Goal: Navigation & Orientation: Find specific page/section

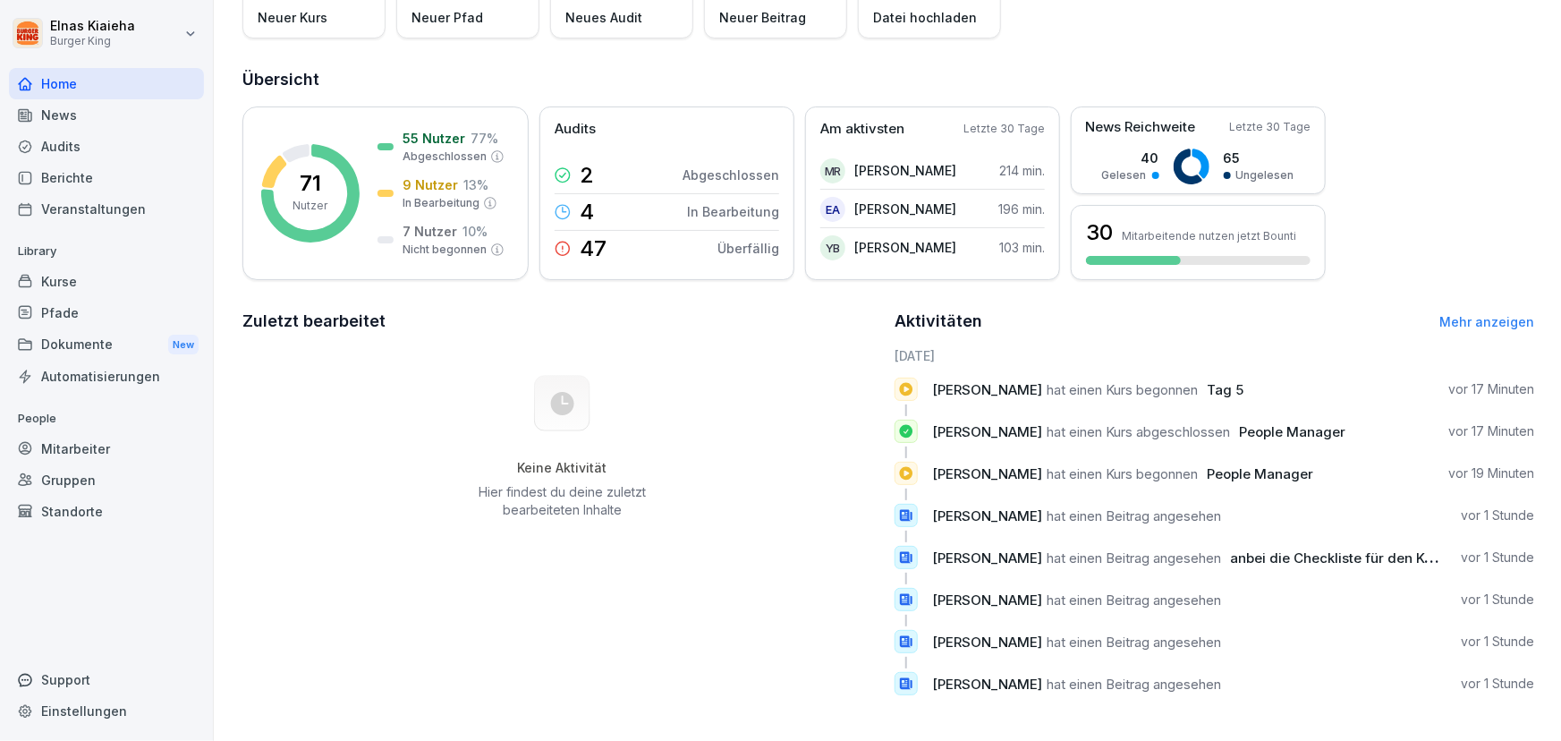
scroll to position [171, 0]
click at [101, 177] on div "Berichte" at bounding box center [106, 177] width 195 height 31
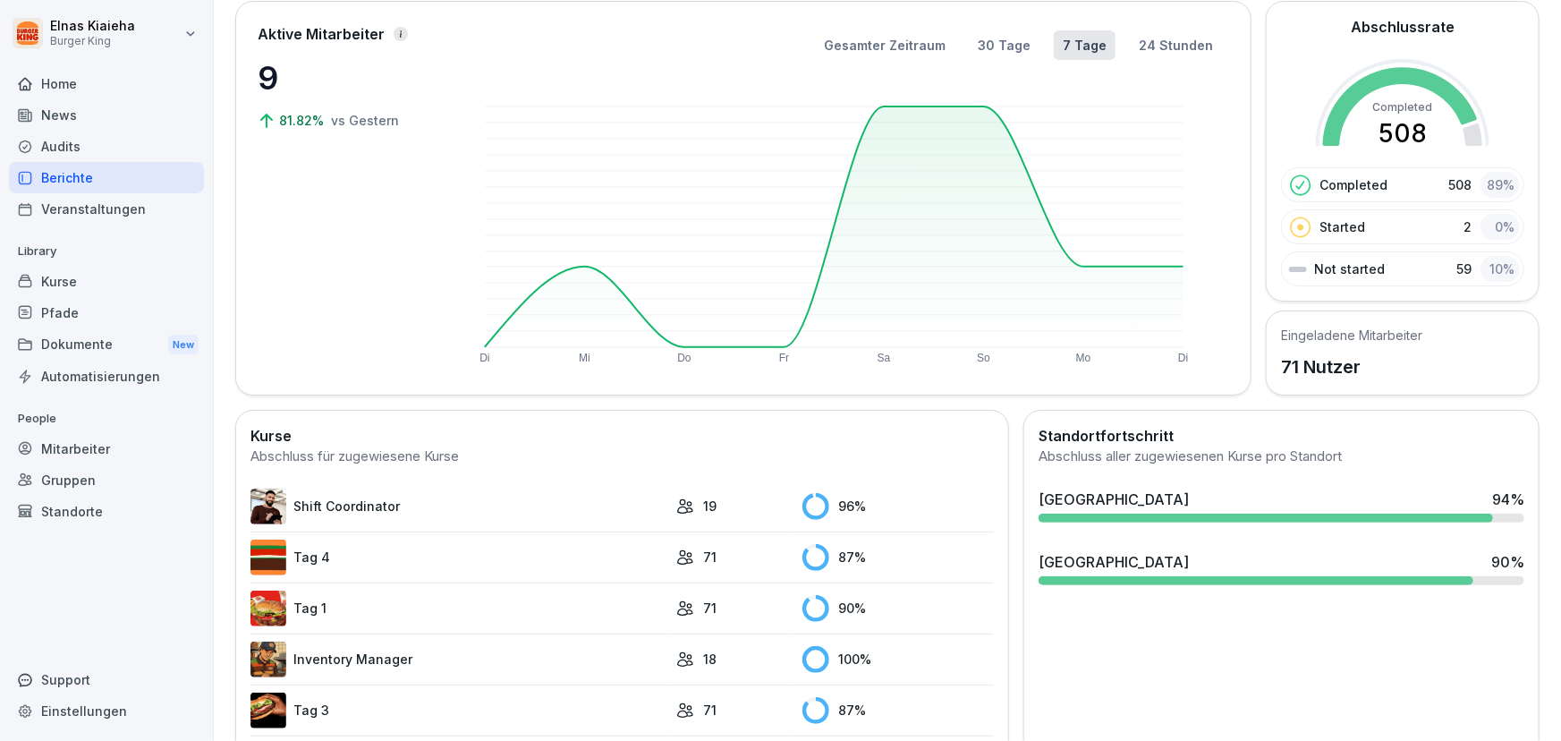
scroll to position [191, 0]
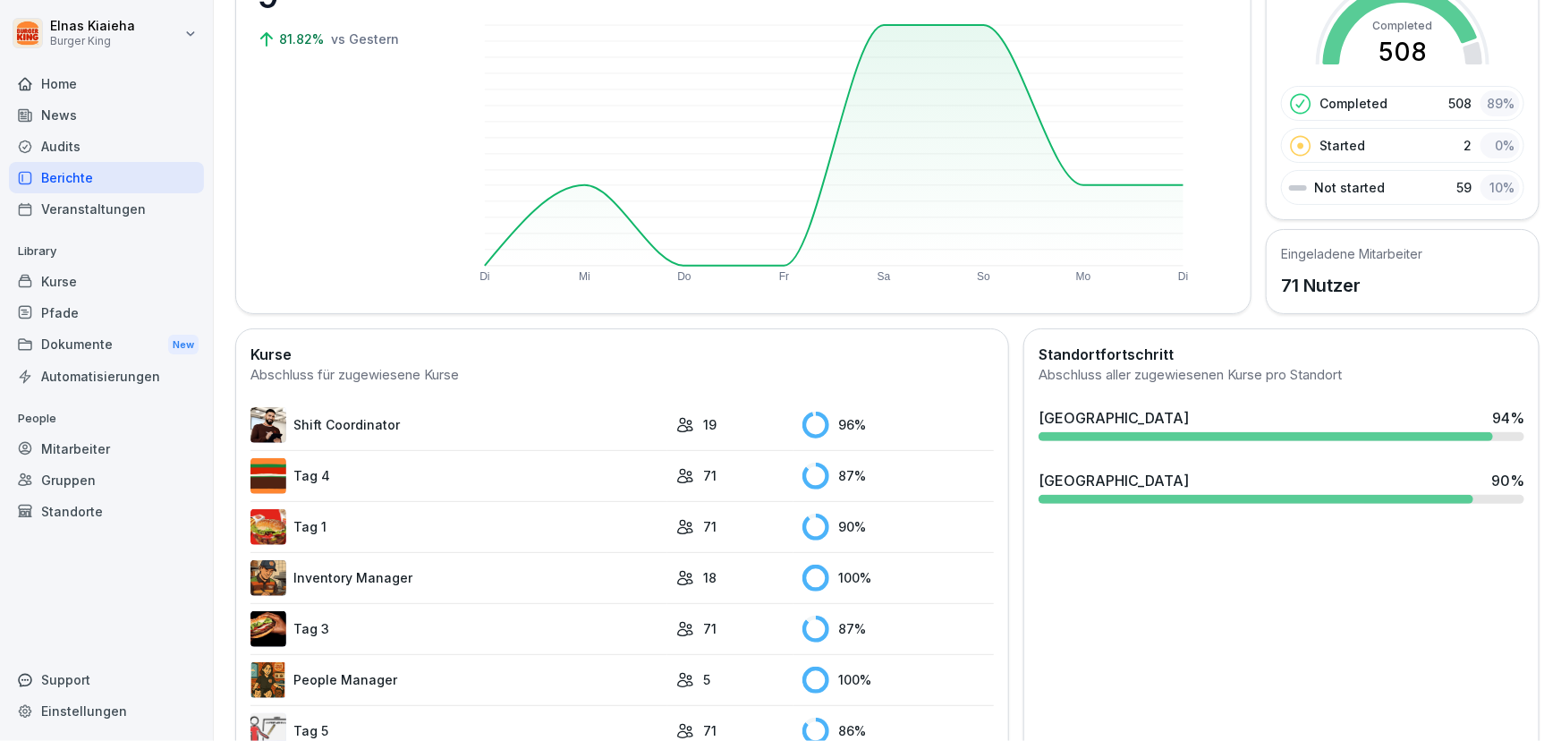
click at [355, 577] on link "Inventory Manager" at bounding box center [458, 578] width 417 height 36
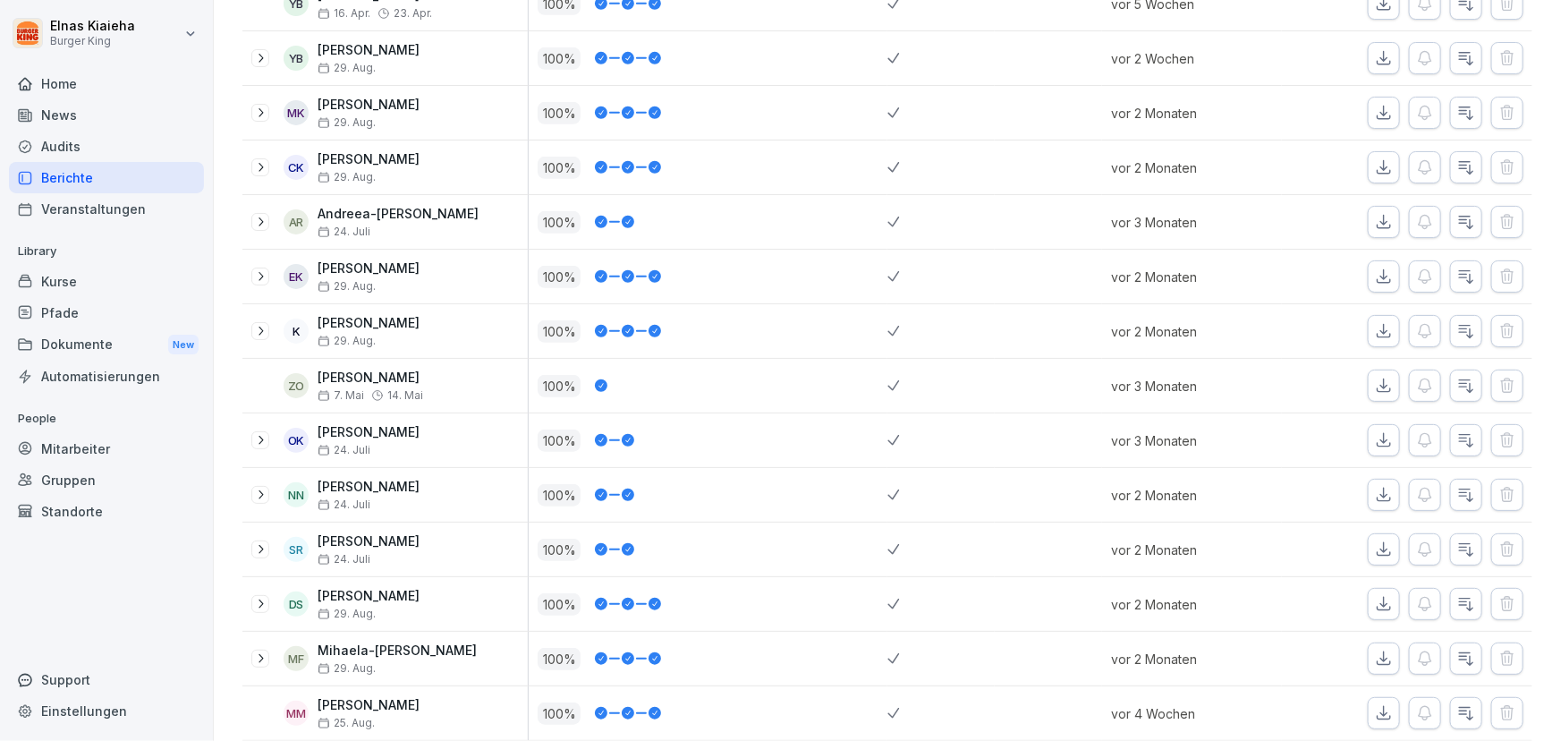
scroll to position [379, 0]
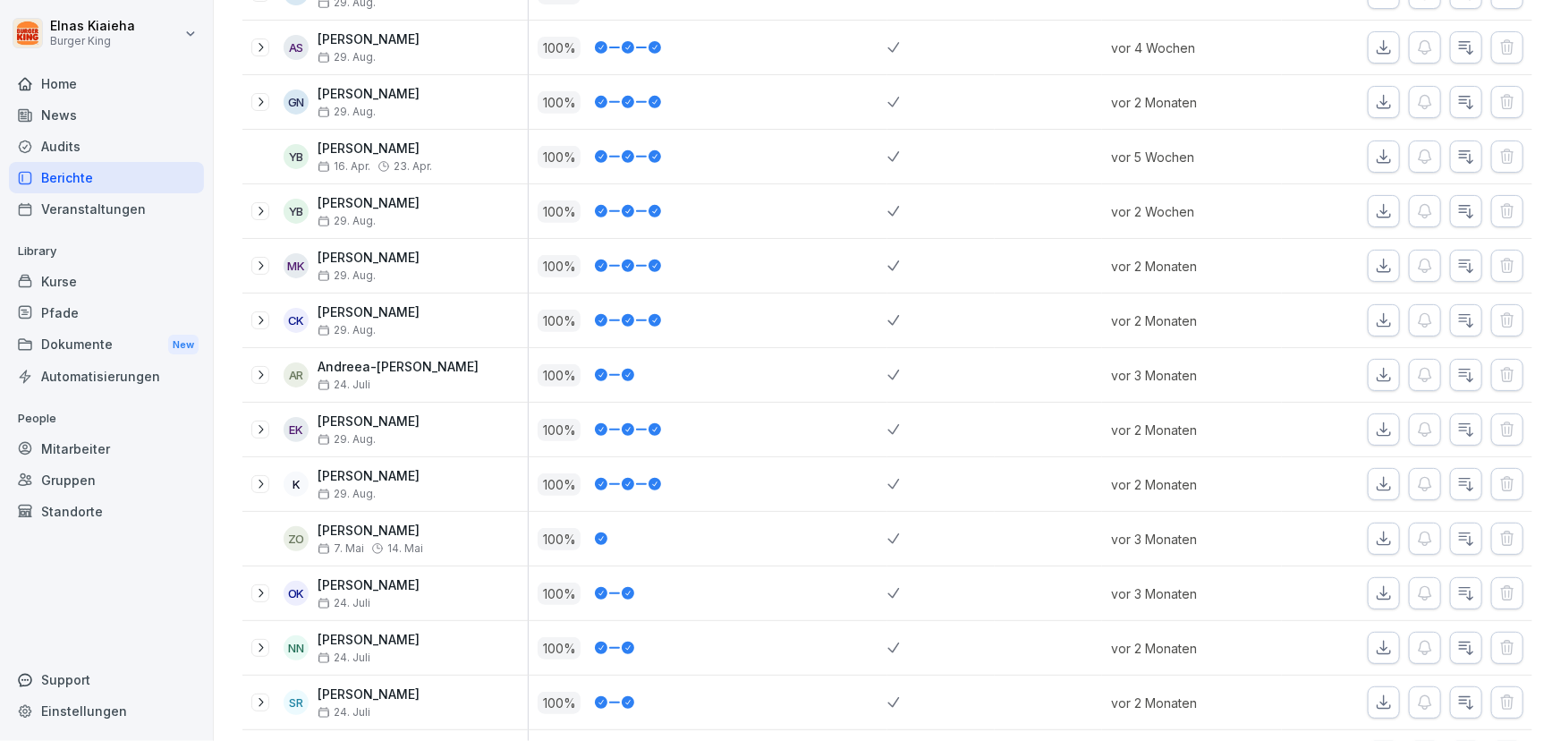
click at [128, 171] on div "Berichte" at bounding box center [106, 177] width 195 height 31
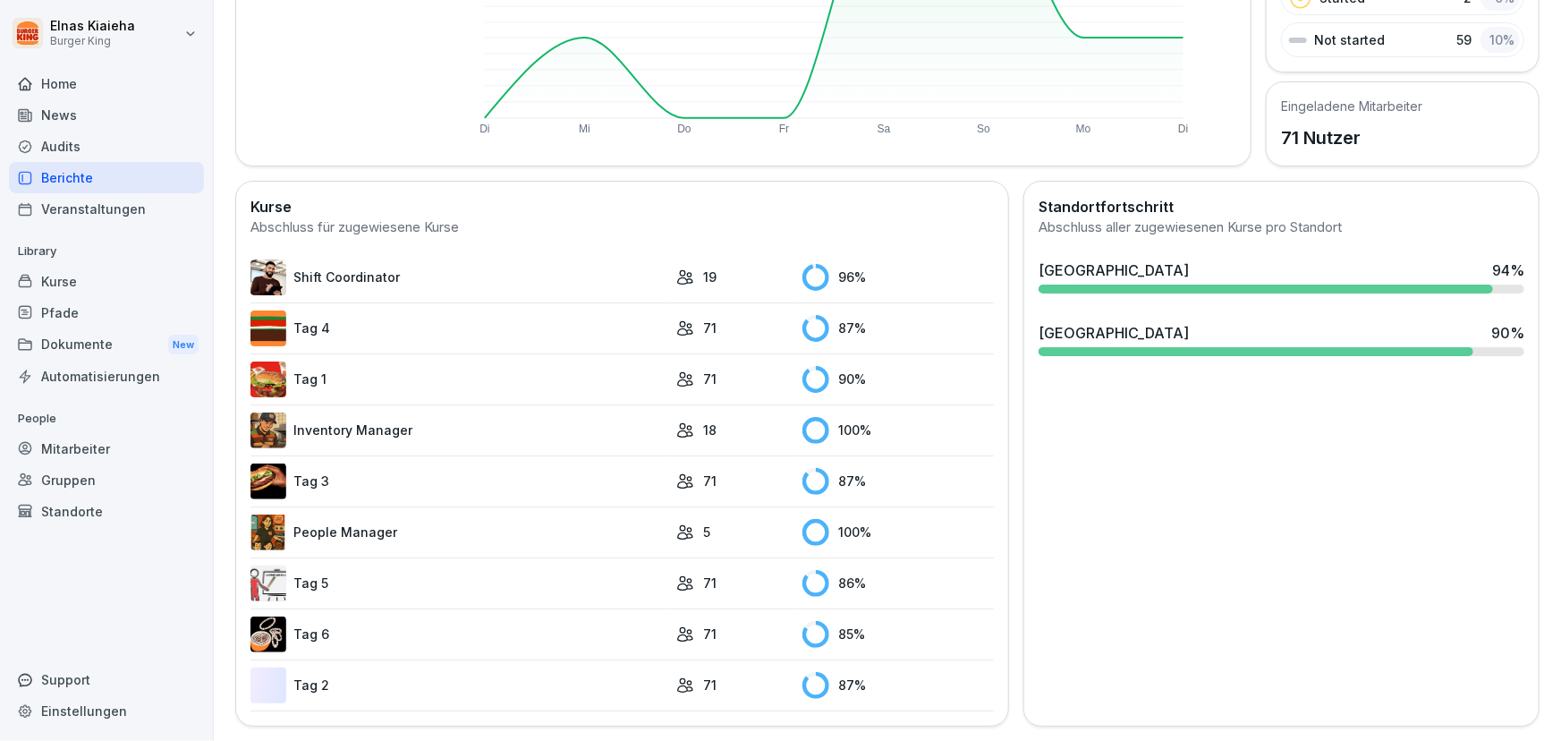
scroll to position [347, 0]
click at [360, 523] on link "People Manager" at bounding box center [458, 532] width 417 height 36
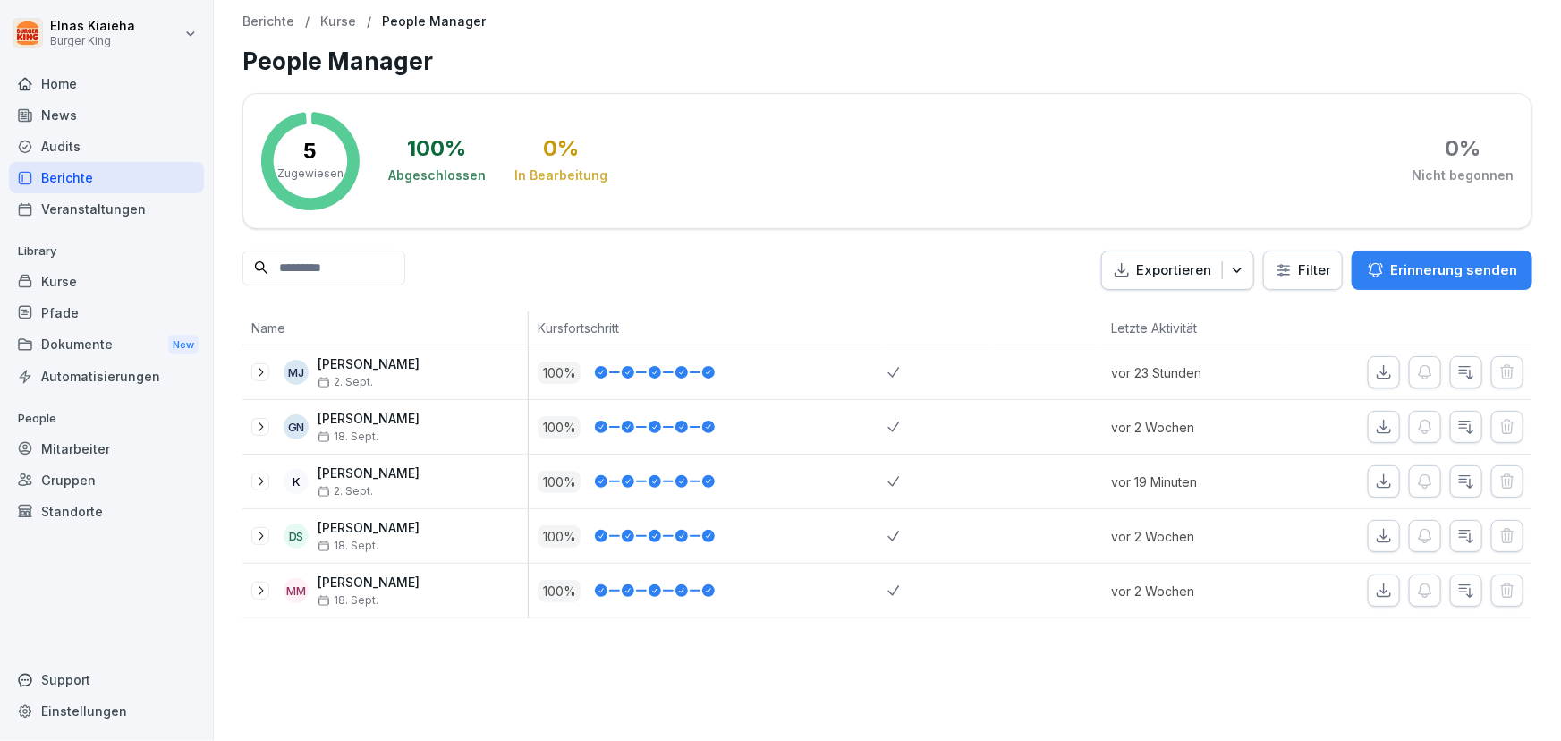
click at [118, 180] on div "Berichte" at bounding box center [106, 177] width 195 height 31
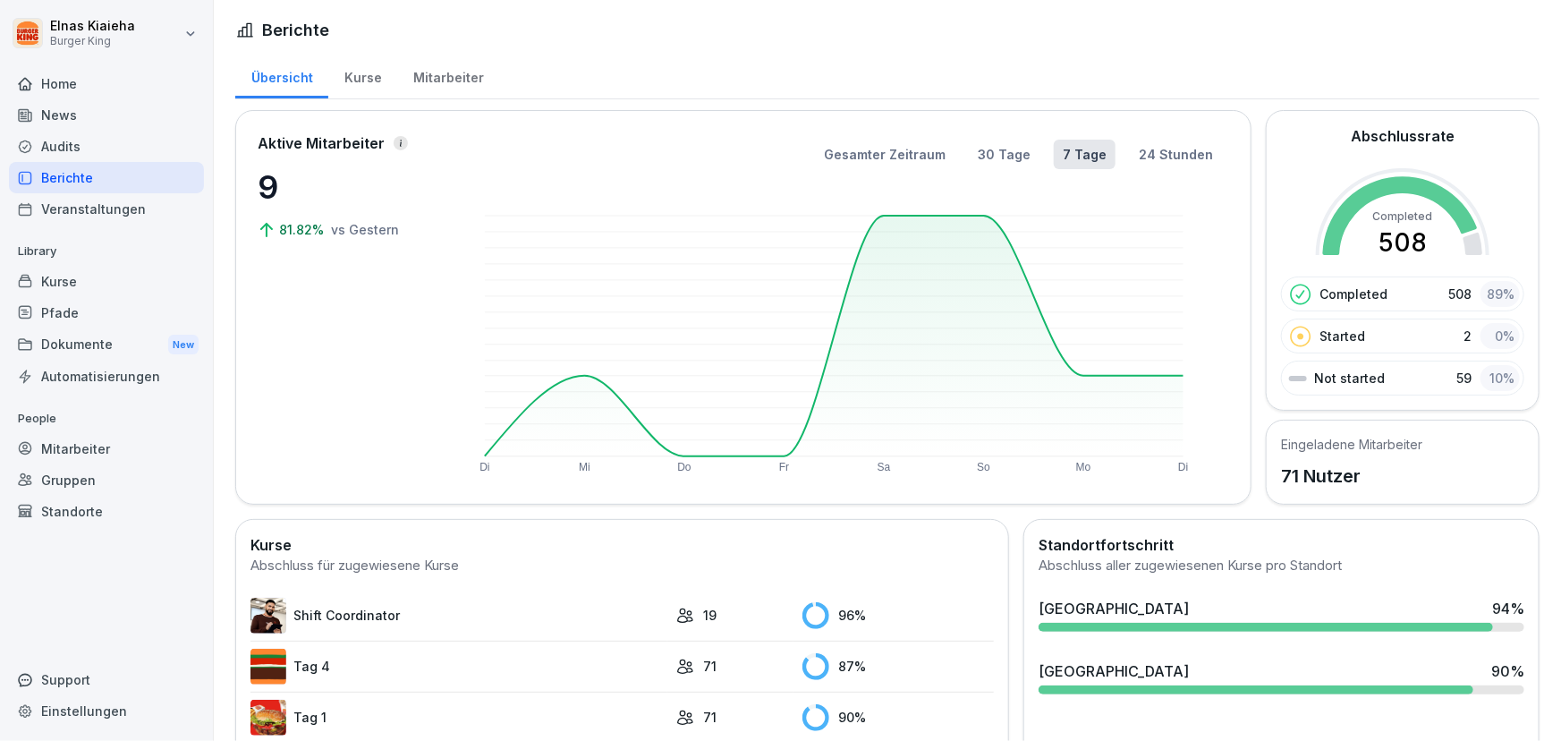
scroll to position [81, 0]
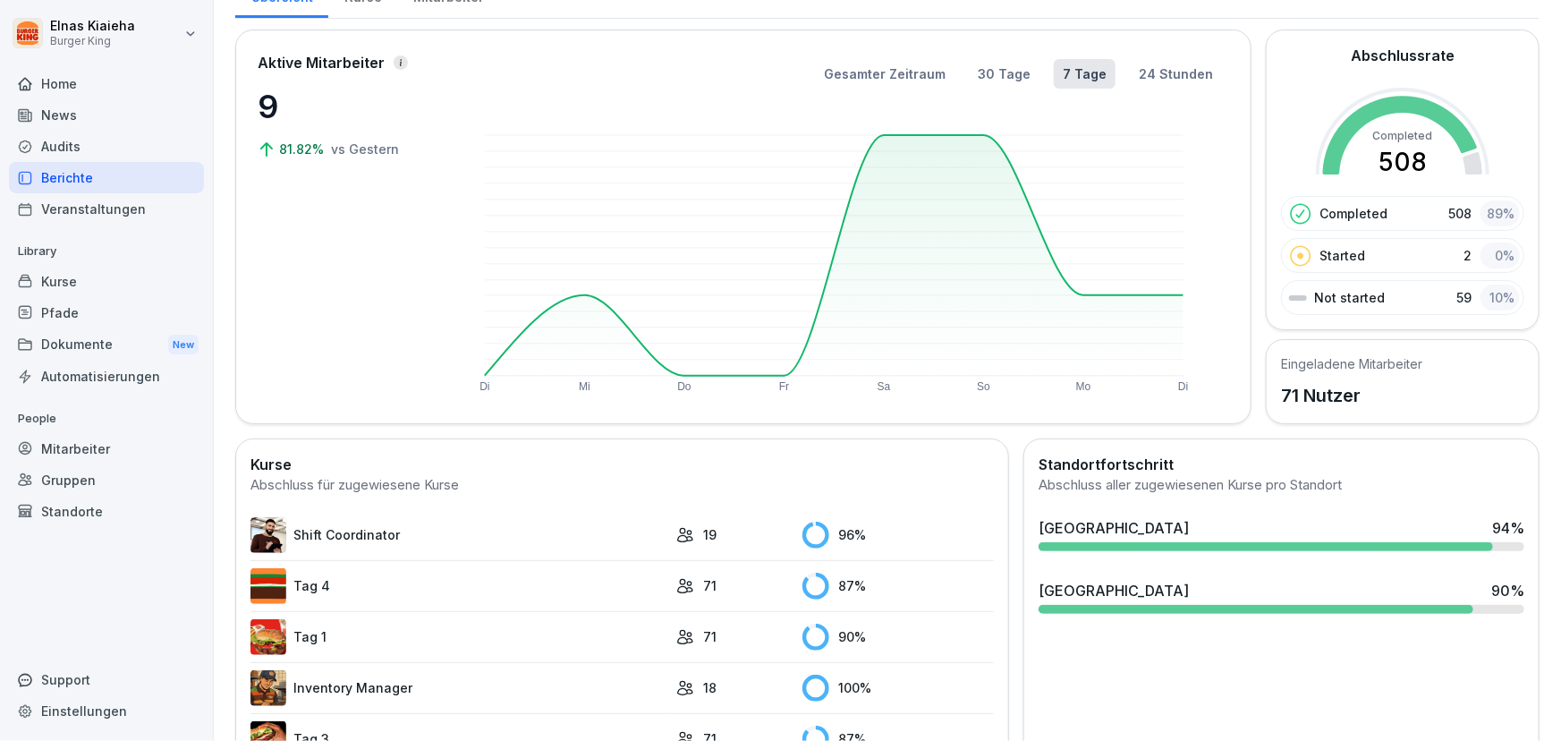
click at [330, 533] on link "Shift Coordinator" at bounding box center [458, 535] width 417 height 36
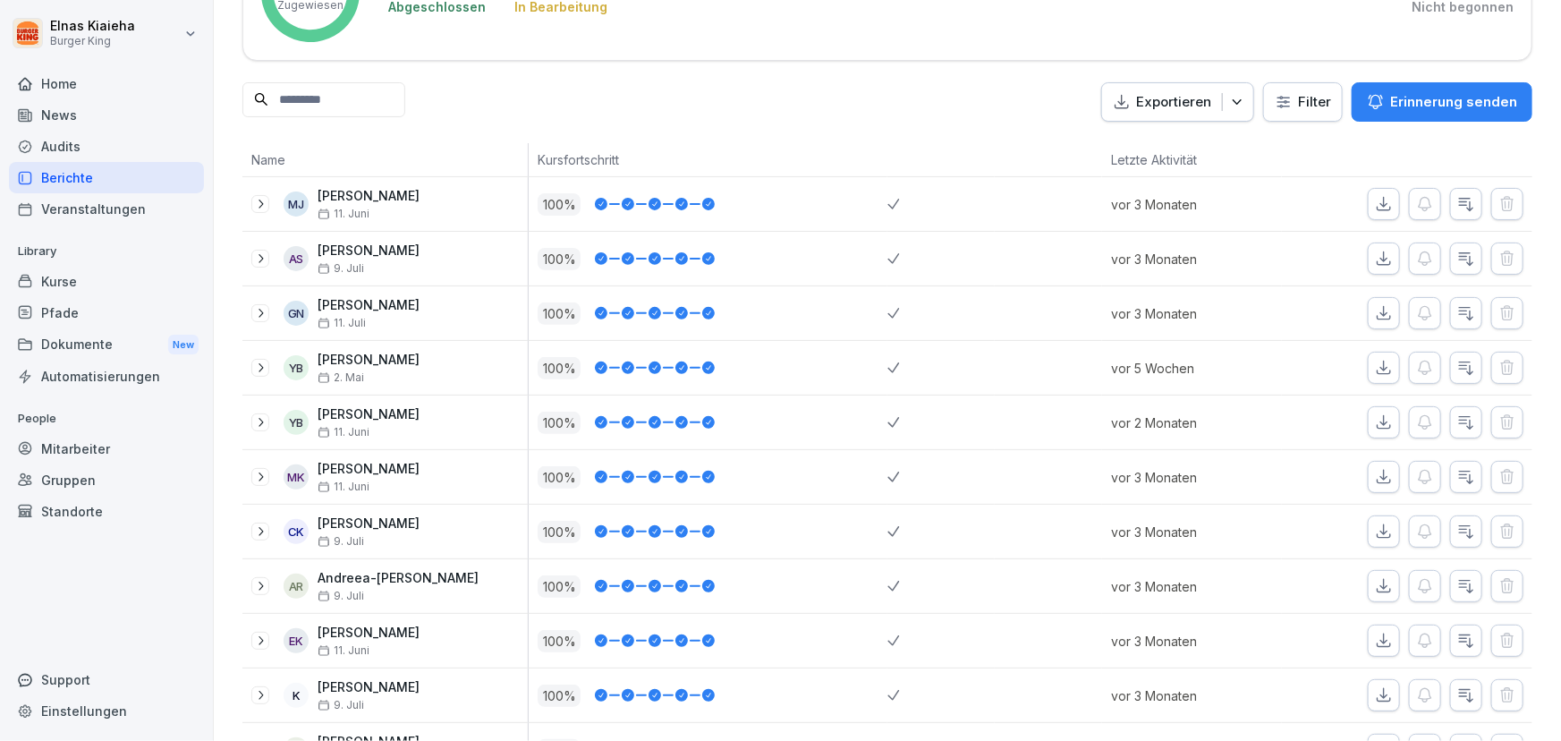
scroll to position [162, 0]
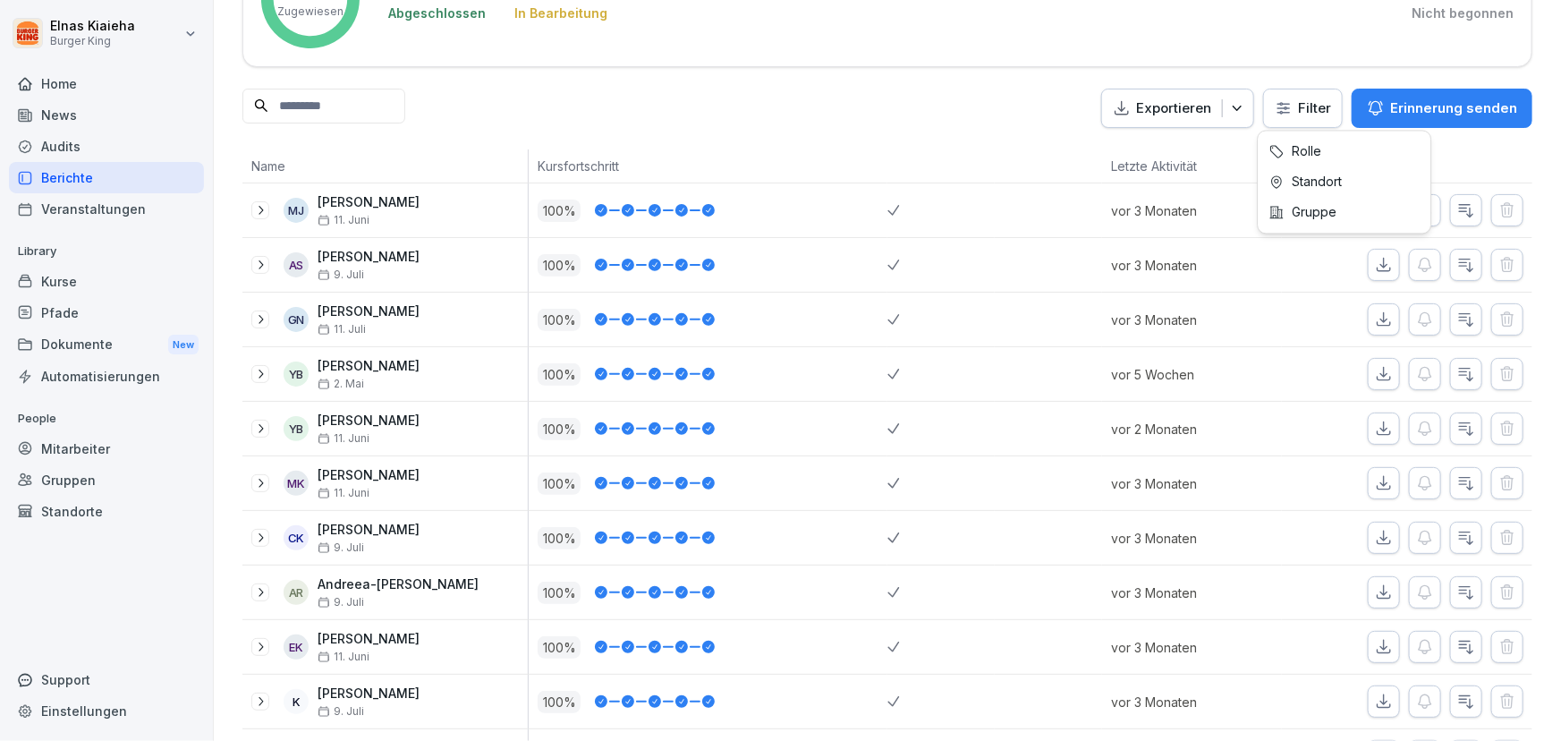
click at [1293, 101] on html "Elnas Kiaieha Burger King Home News Audits Berichte Veranstaltungen Library Kur…" at bounding box center [780, 370] width 1561 height 741
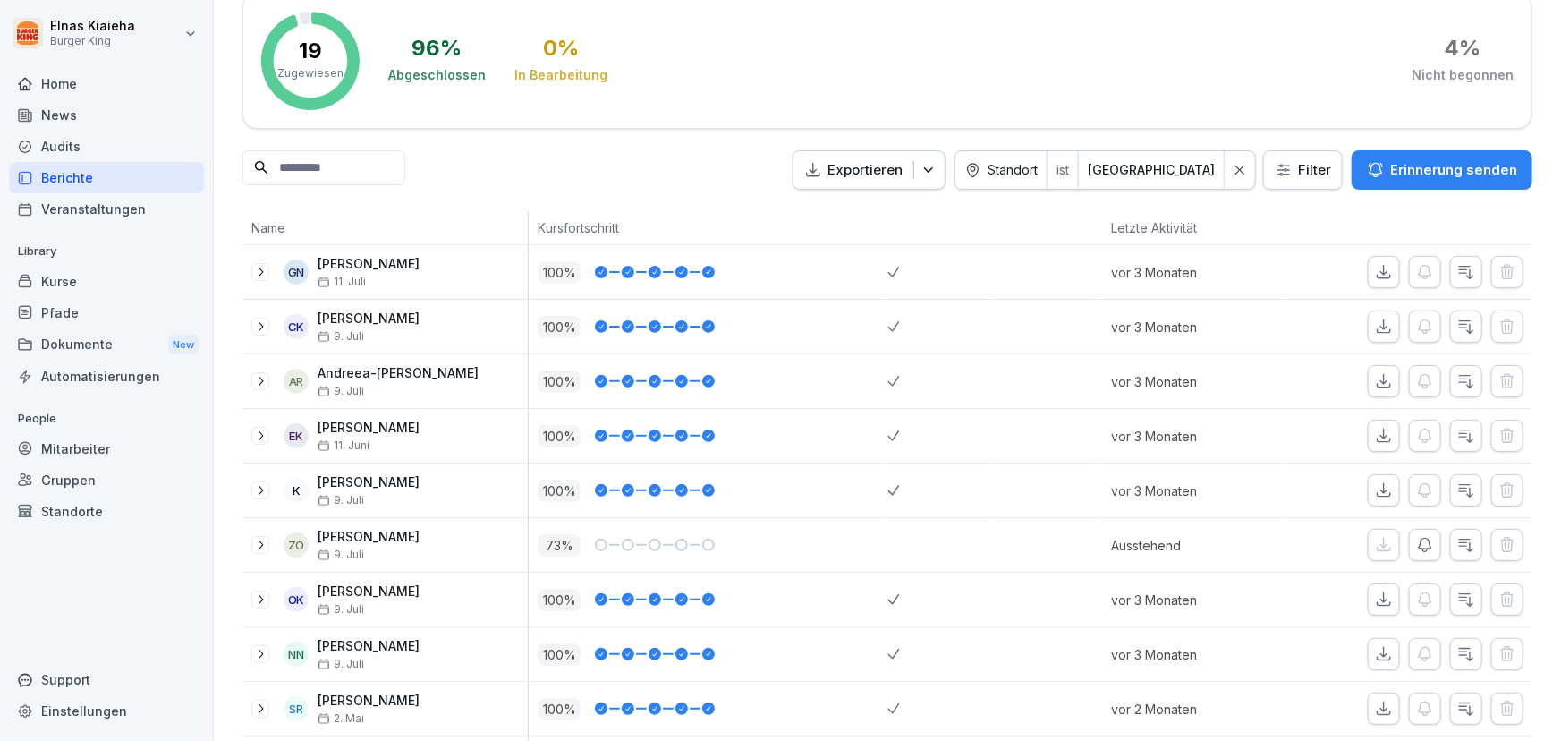
scroll to position [80, 0]
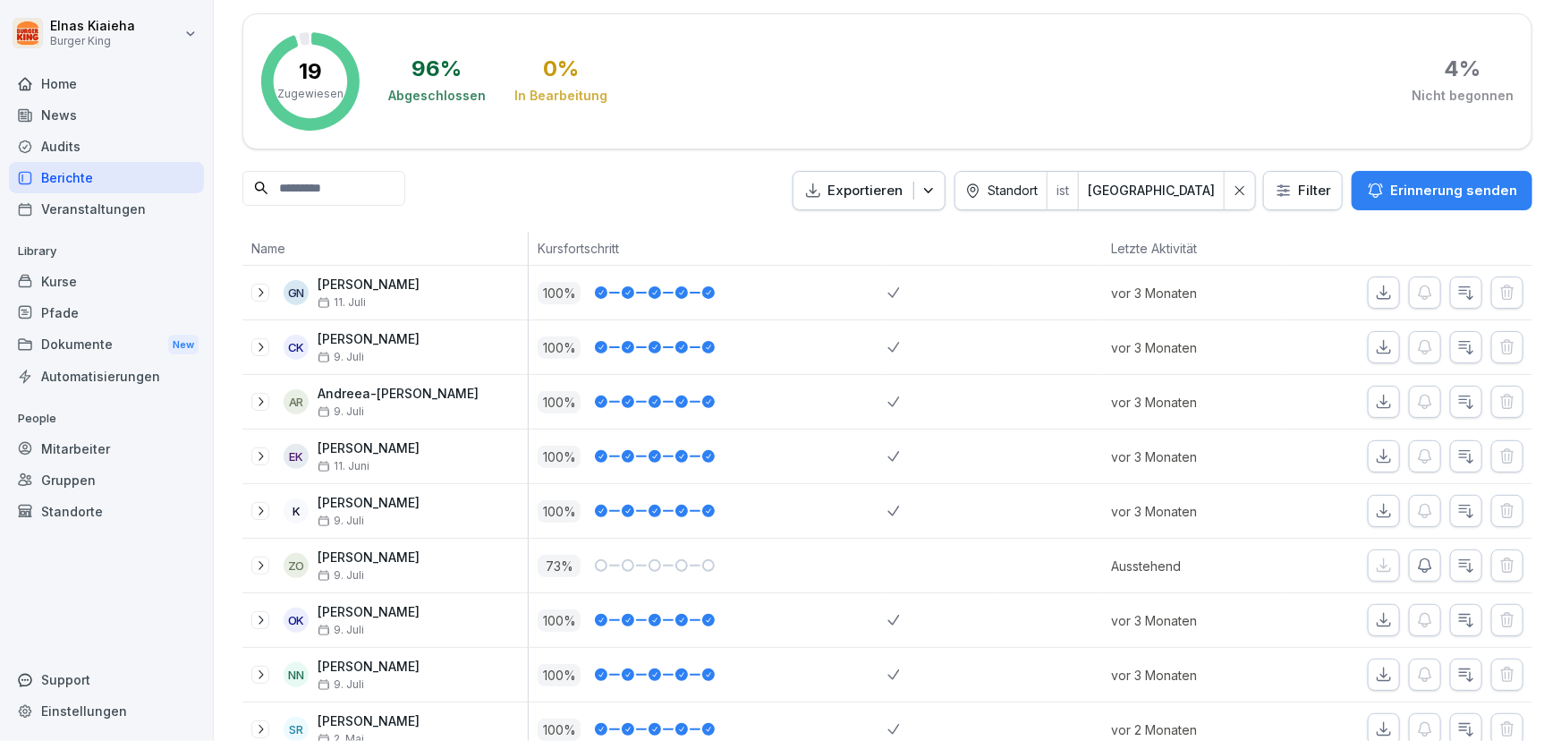
click at [124, 175] on div "Berichte" at bounding box center [106, 177] width 195 height 31
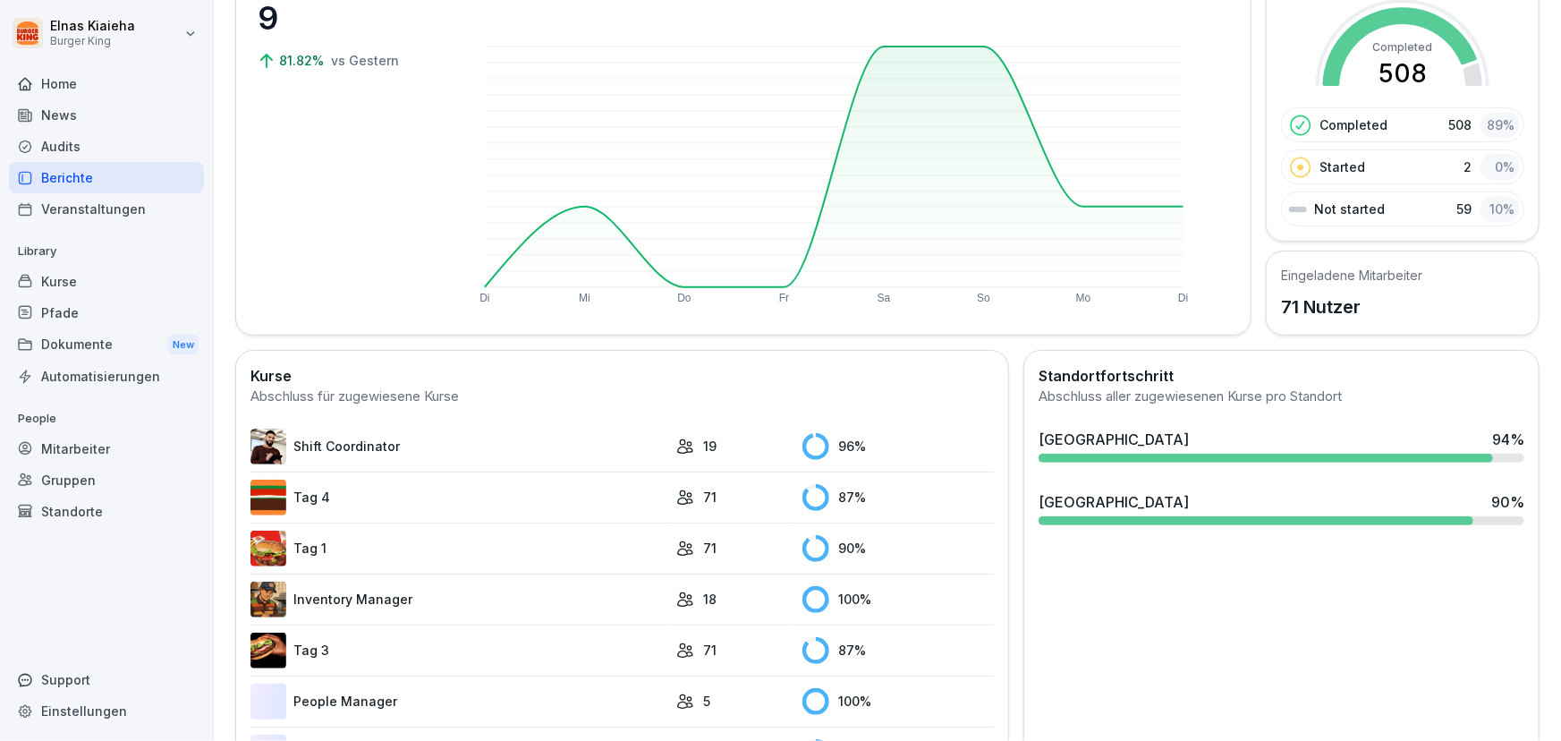
scroll to position [323, 0]
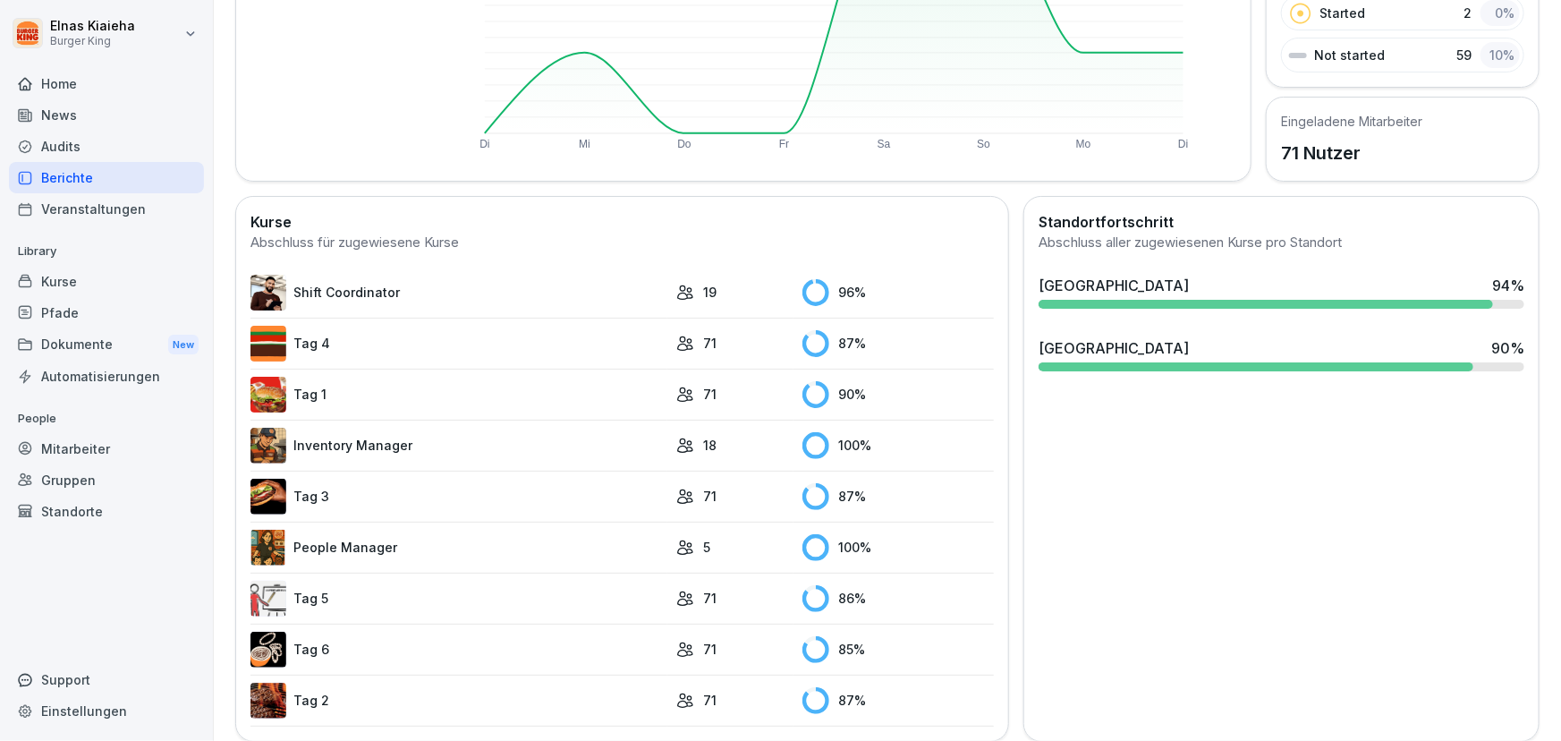
click at [402, 602] on link "Tag 5" at bounding box center [458, 599] width 417 height 36
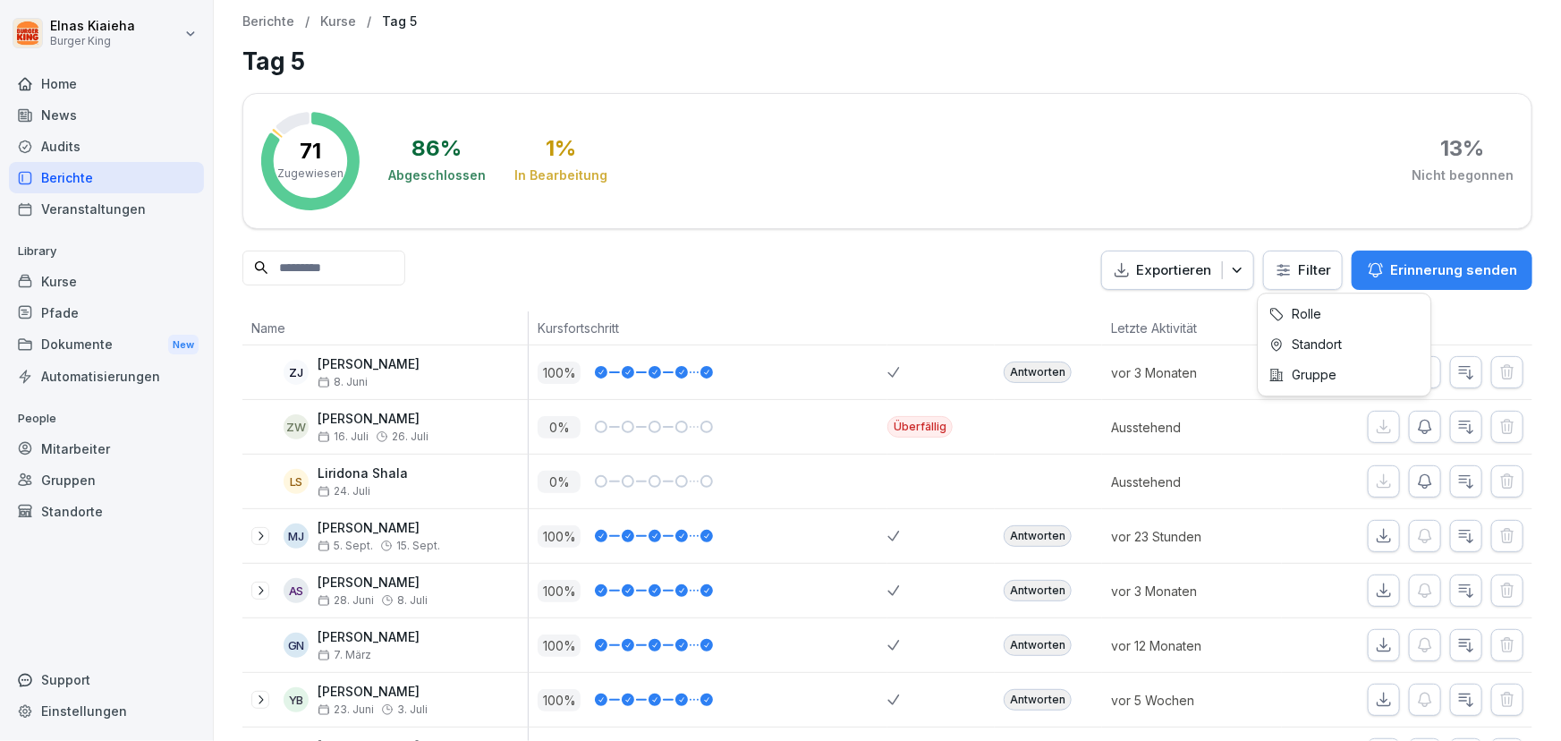
click at [1265, 260] on html "Elnas Kiaieha Burger King Home News Audits Berichte Veranstaltungen Library Kur…" at bounding box center [780, 370] width 1561 height 741
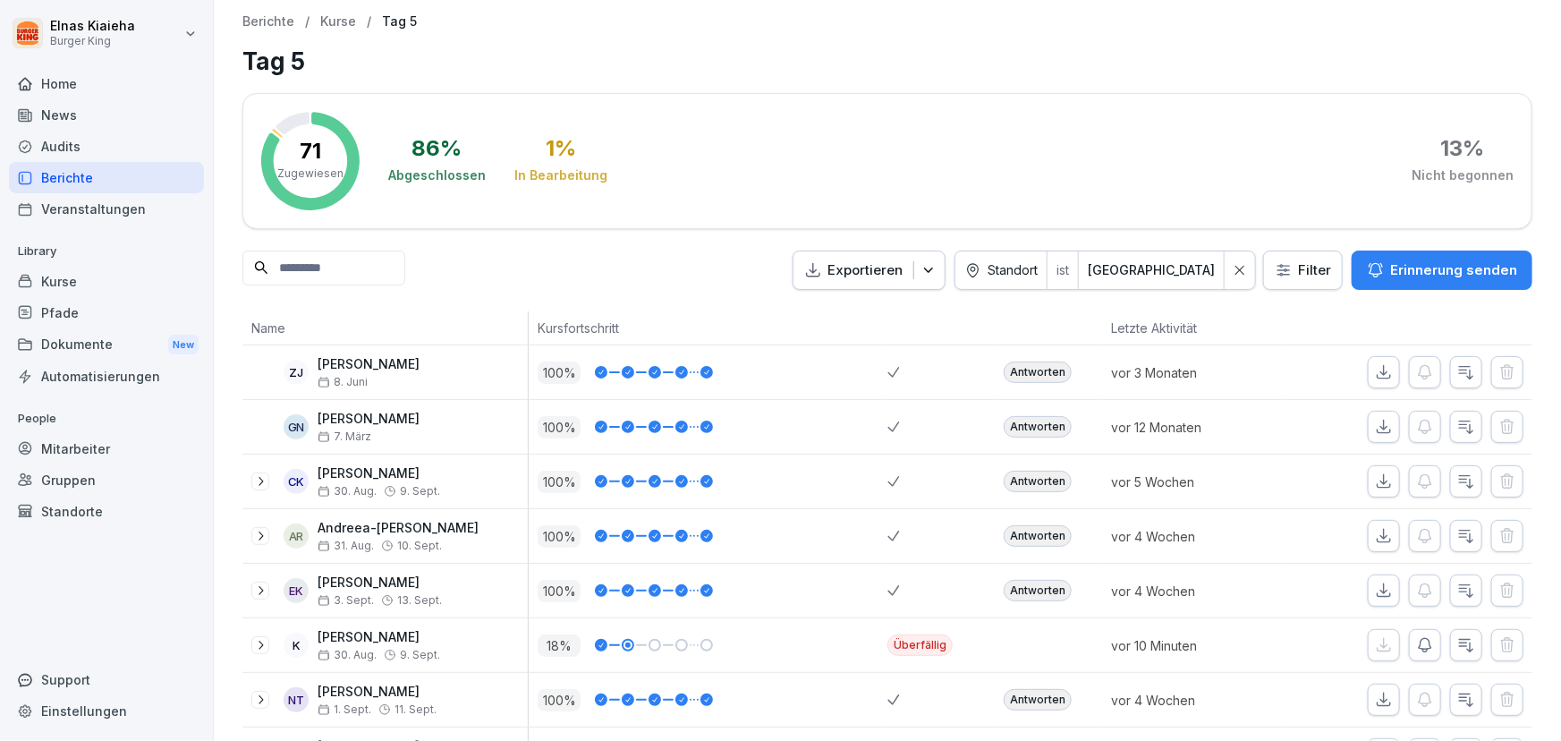
click at [188, 35] on html "Elnas Kiaieha Burger King Home News Audits Berichte Veranstaltungen Library Kur…" at bounding box center [780, 370] width 1561 height 741
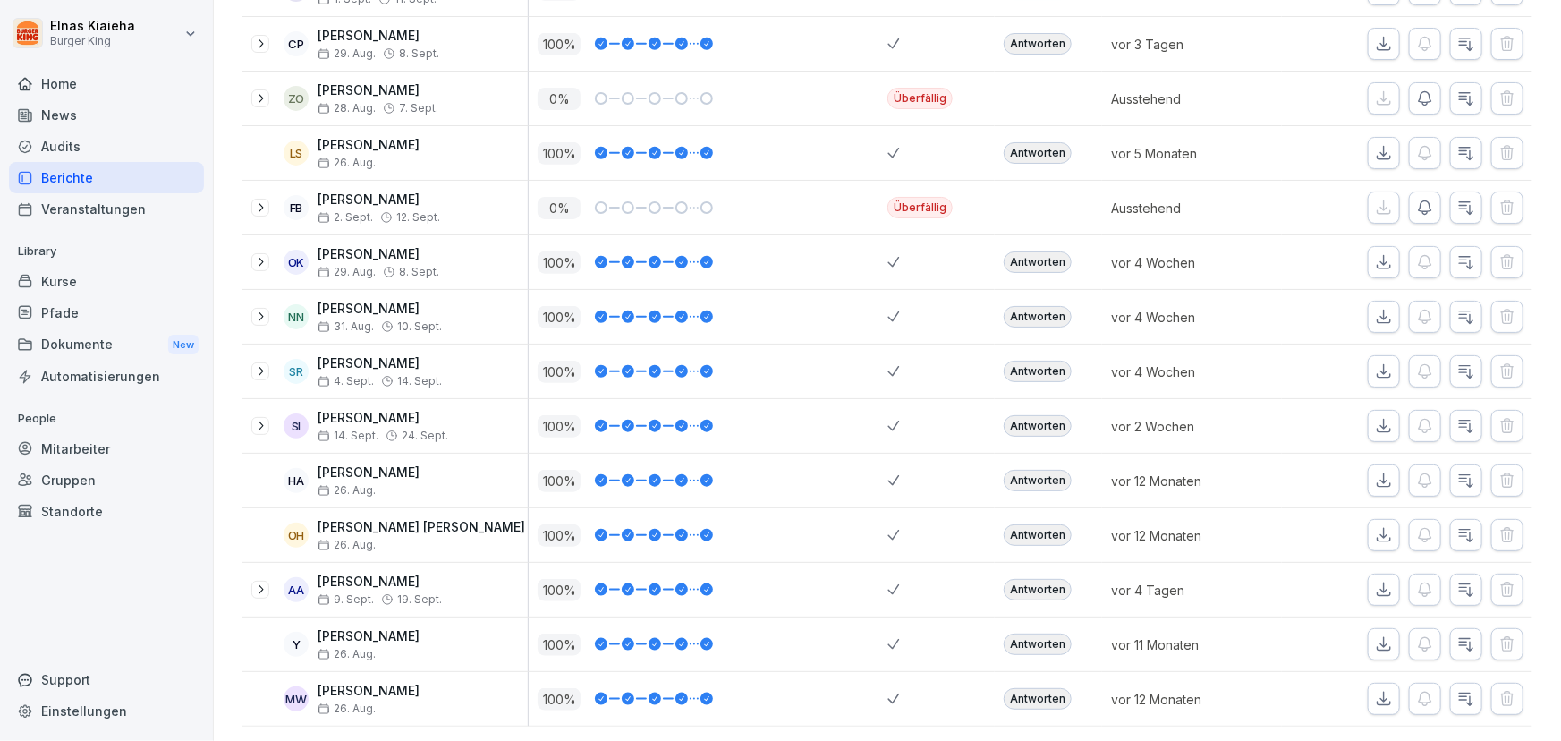
scroll to position [733, 0]
